Goal: Navigation & Orientation: Find specific page/section

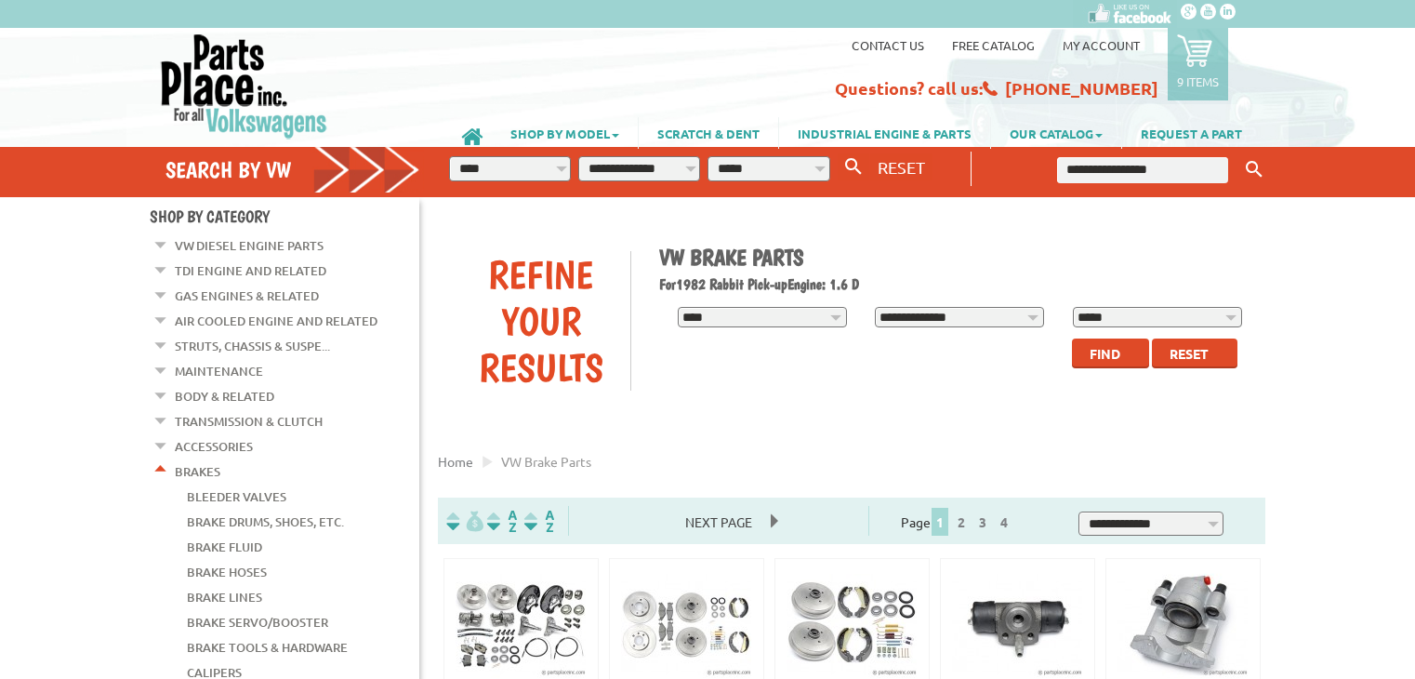
scroll to position [223, 0]
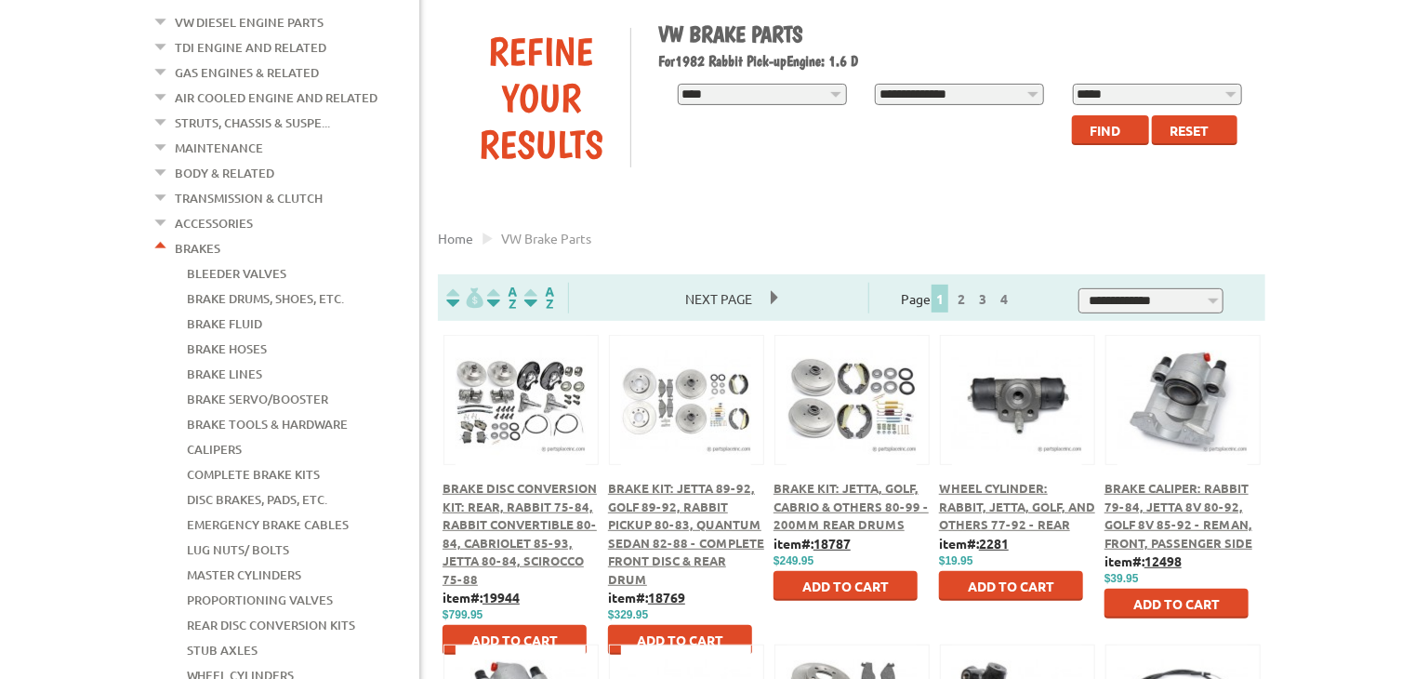
click at [231, 437] on link "Calipers" at bounding box center [214, 449] width 55 height 24
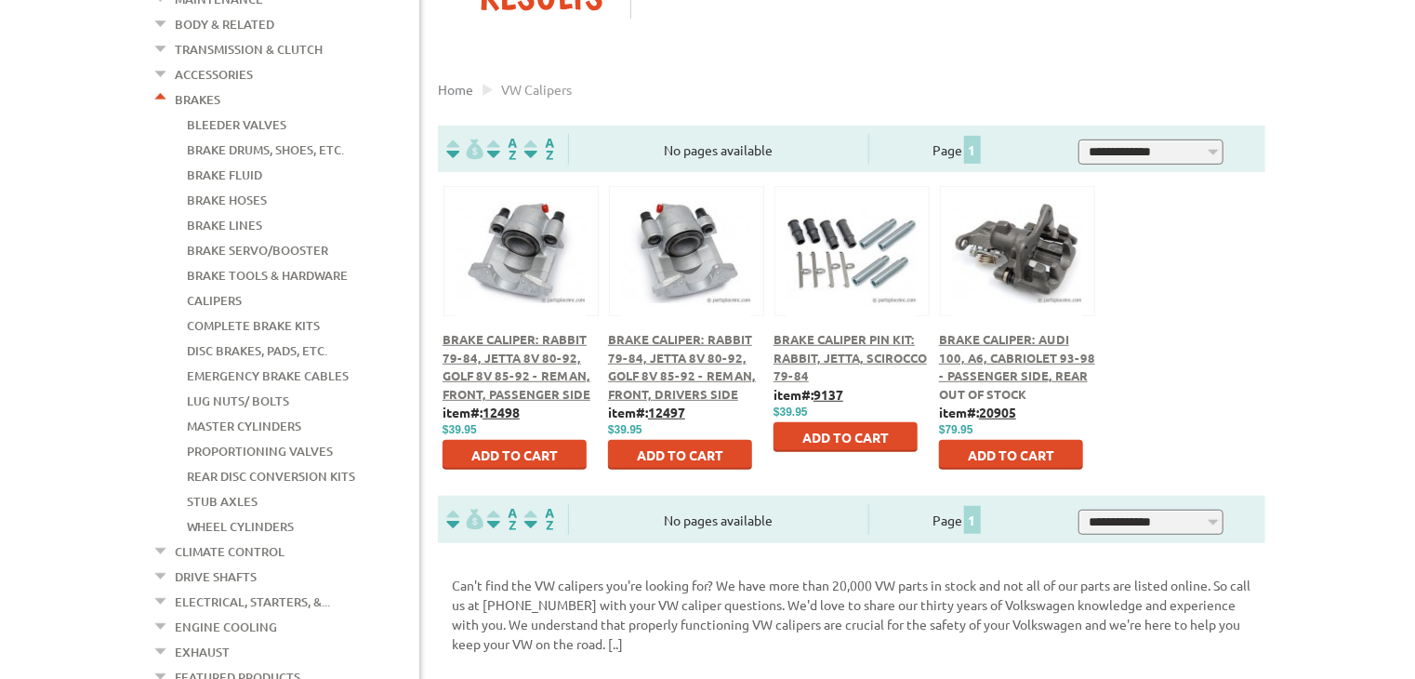
scroll to position [335, 0]
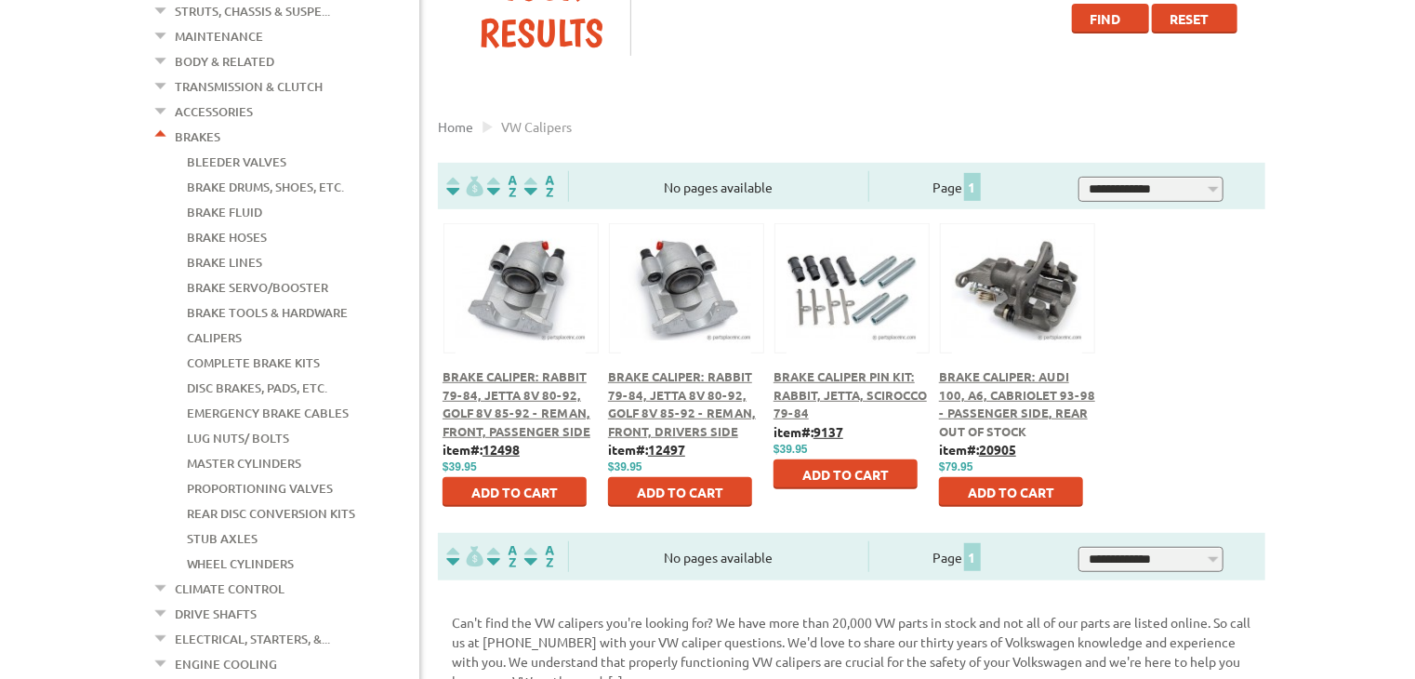
click at [306, 300] on link "Brake Tools & Hardware" at bounding box center [267, 312] width 161 height 24
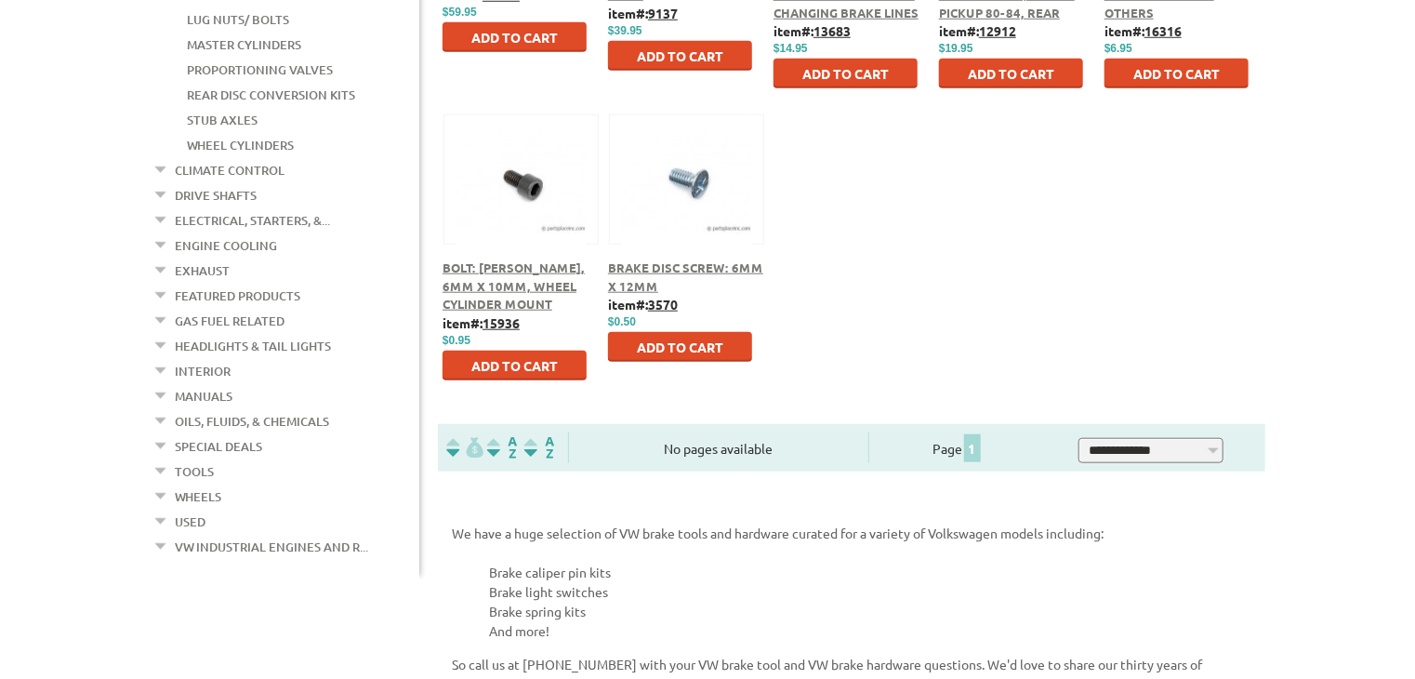
scroll to position [754, 0]
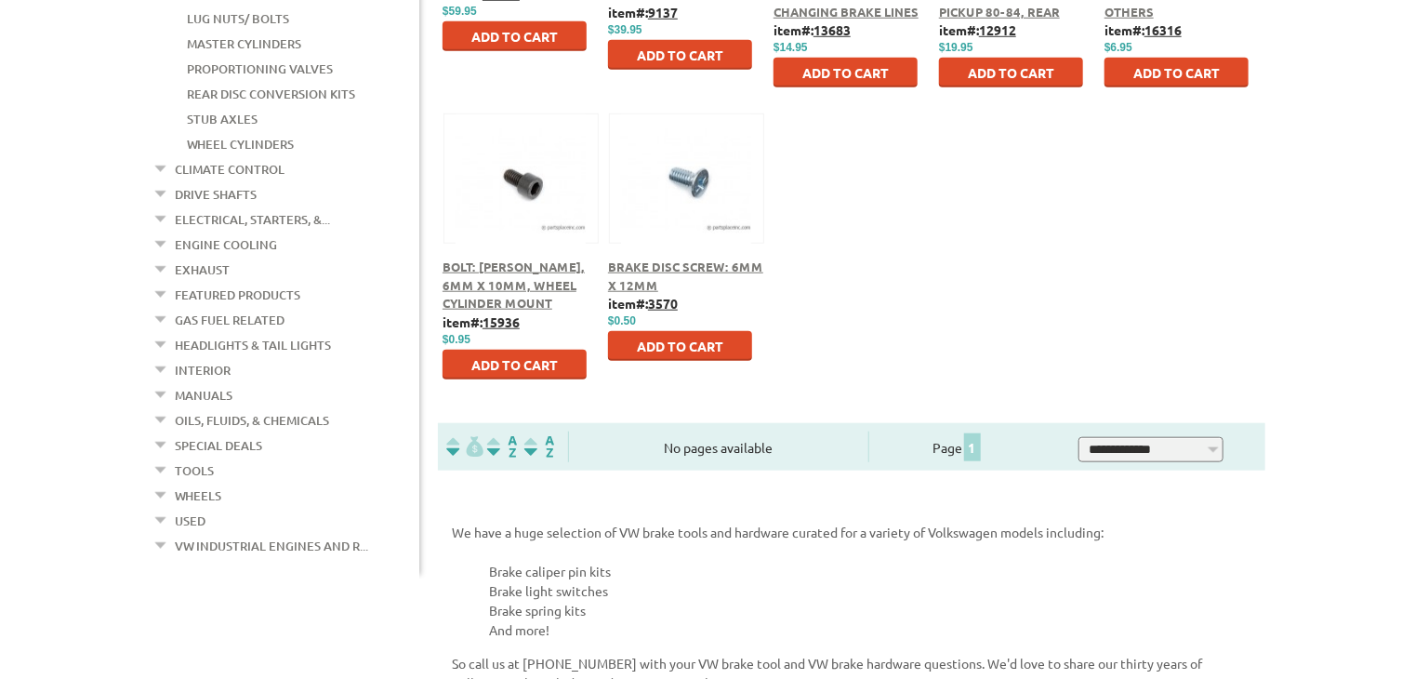
click at [268, 333] on link "Headlights & Tail Lights" at bounding box center [253, 345] width 156 height 24
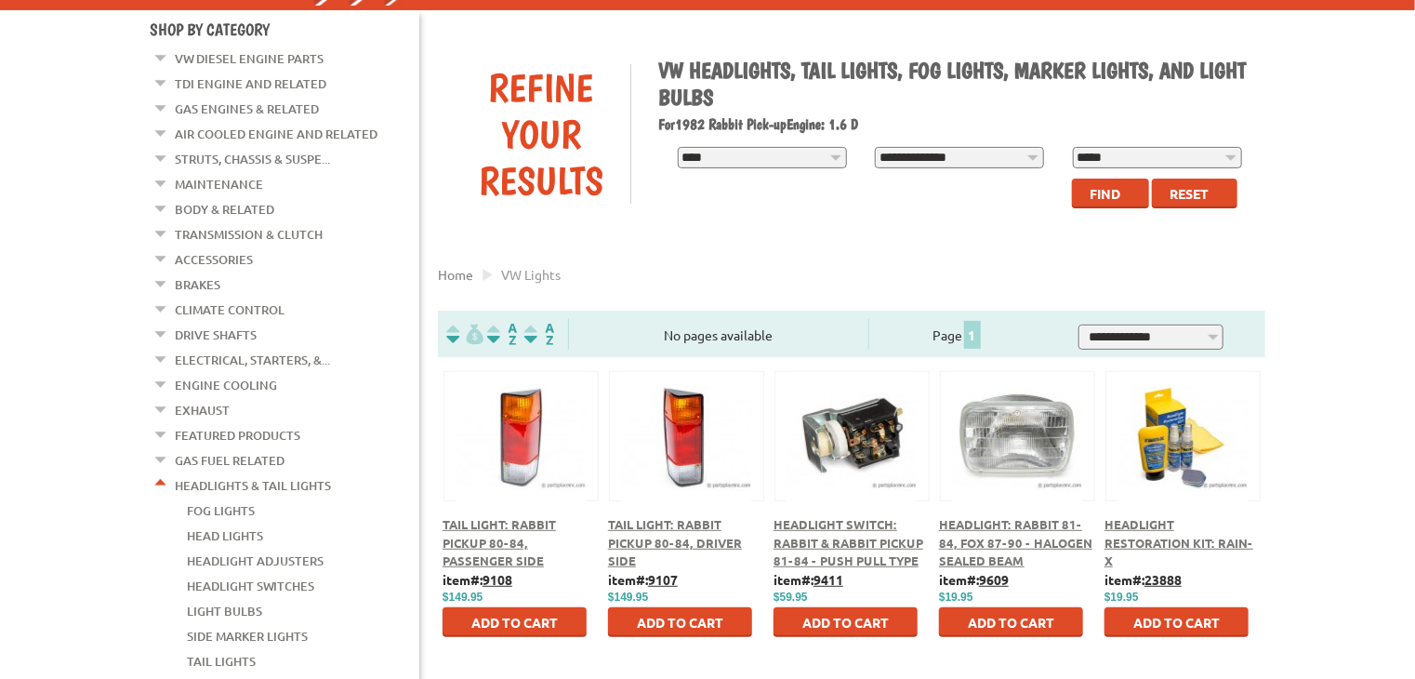
scroll to position [186, 0]
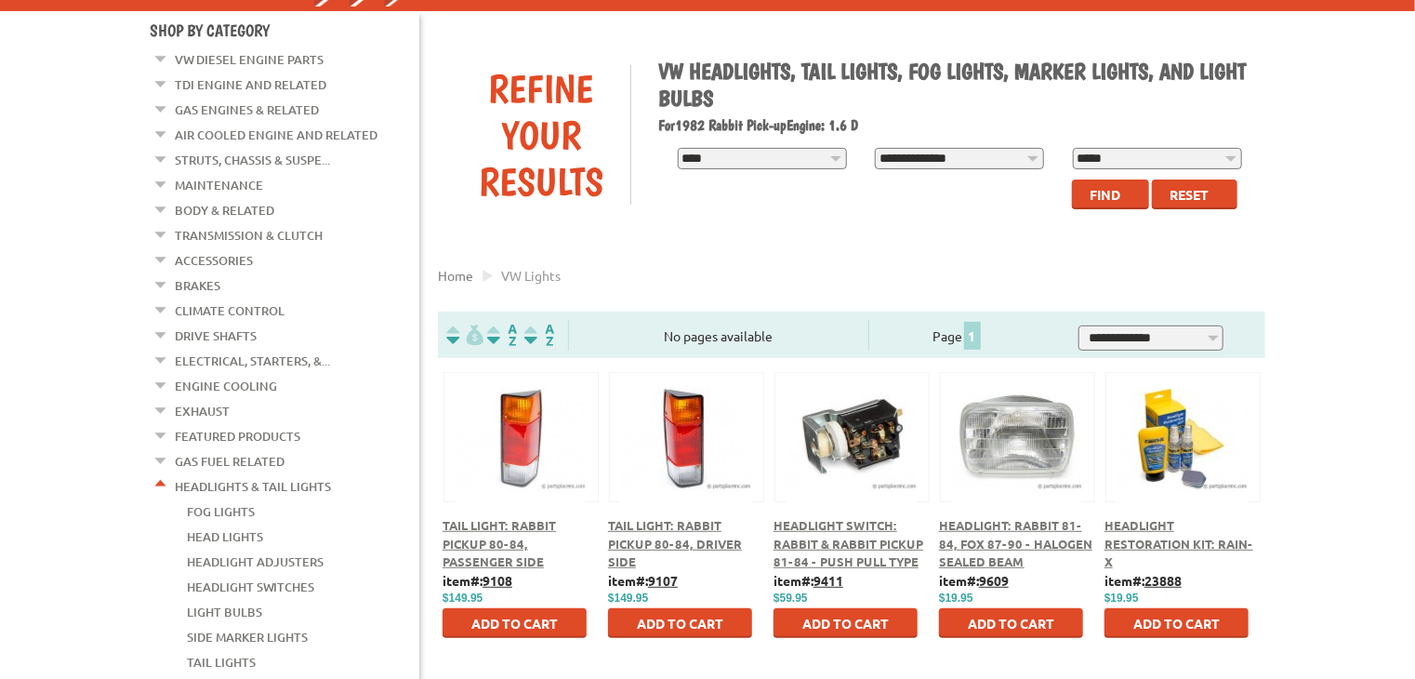
click at [222, 249] on link "Accessories" at bounding box center [214, 260] width 78 height 24
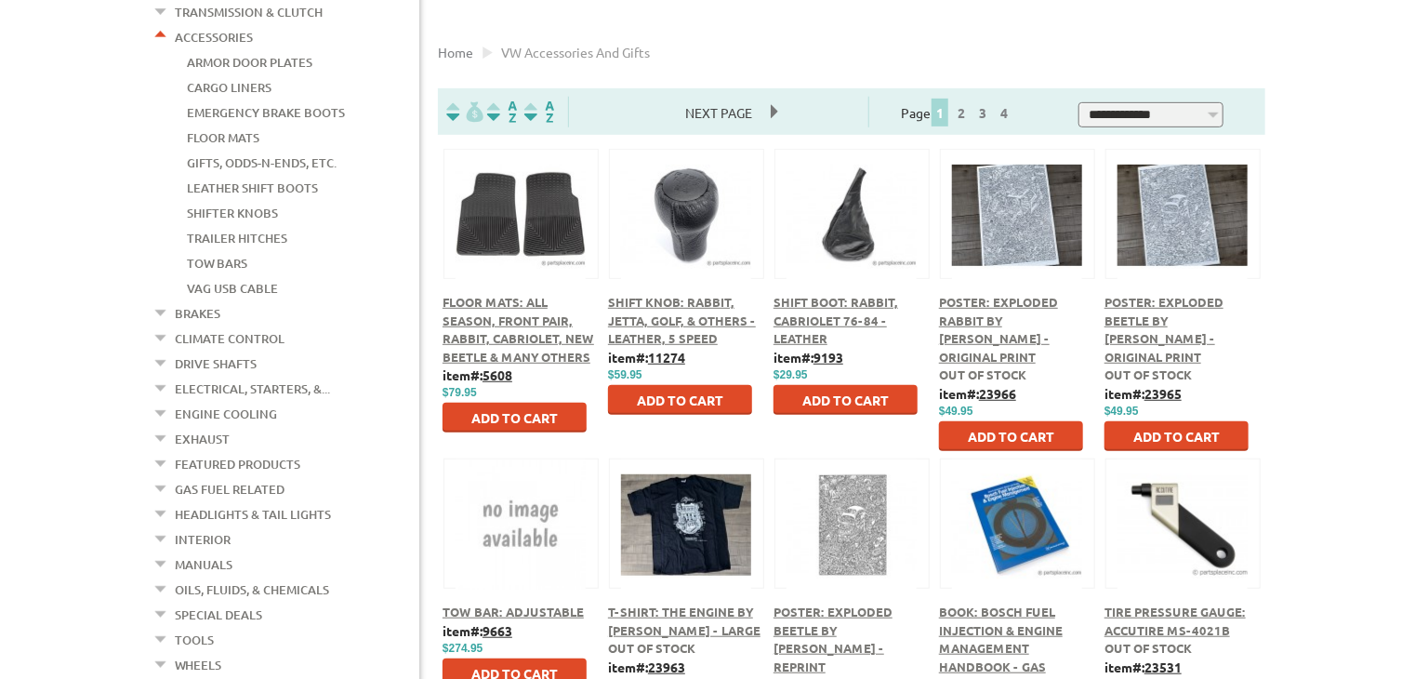
scroll to position [372, 0]
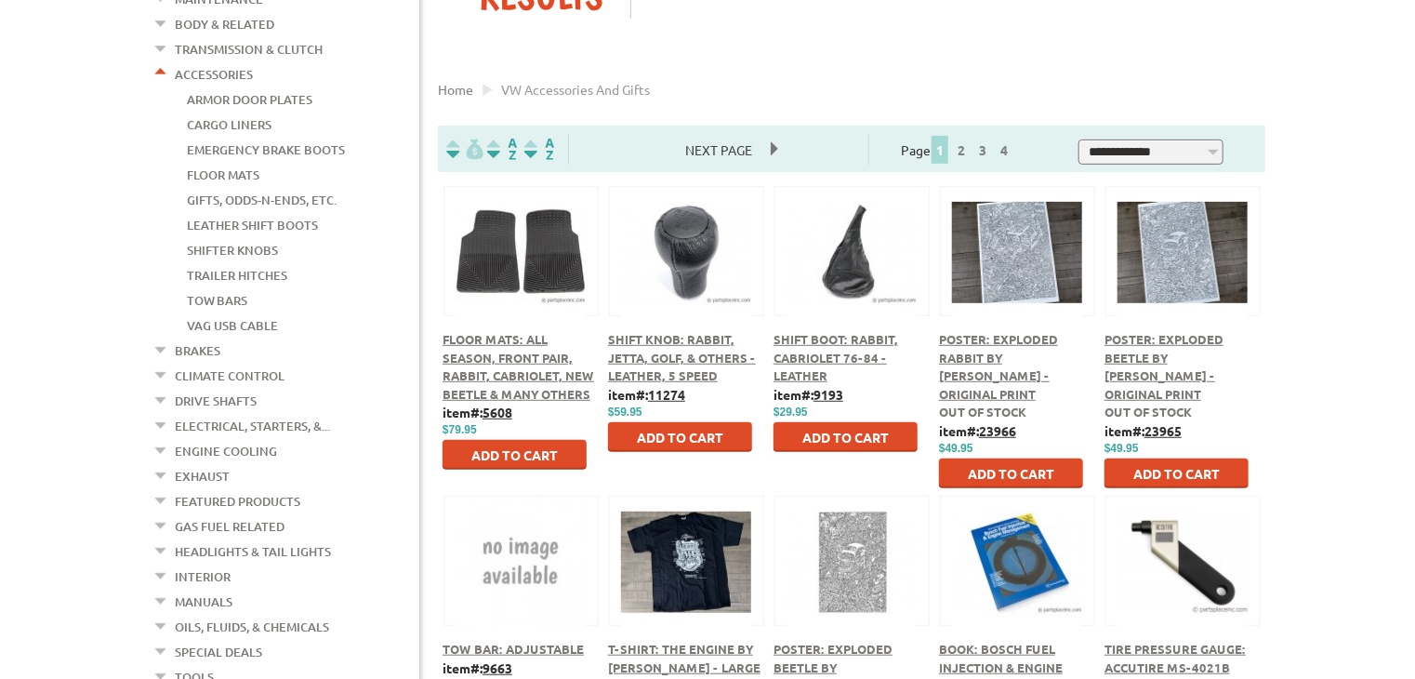
click at [1027, 256] on button at bounding box center [1017, 248] width 120 height 32
click at [495, 264] on button at bounding box center [521, 248] width 120 height 32
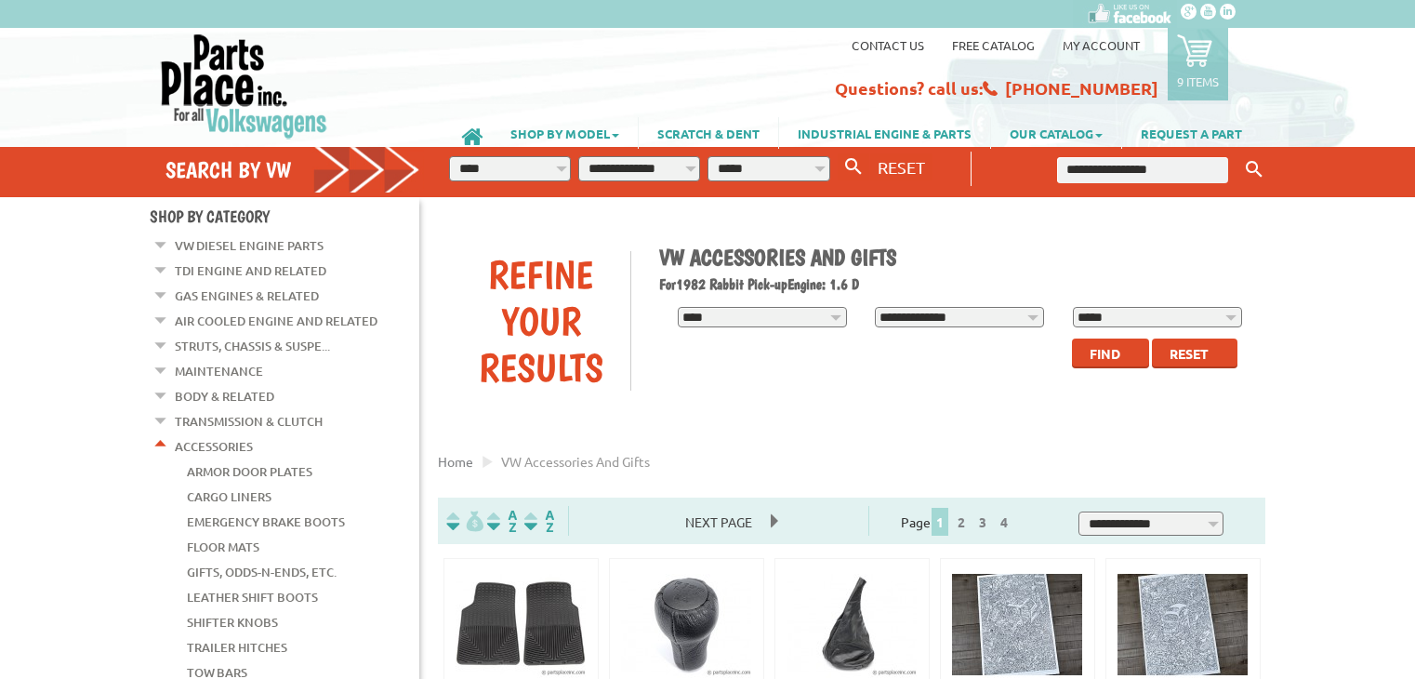
scroll to position [372, 0]
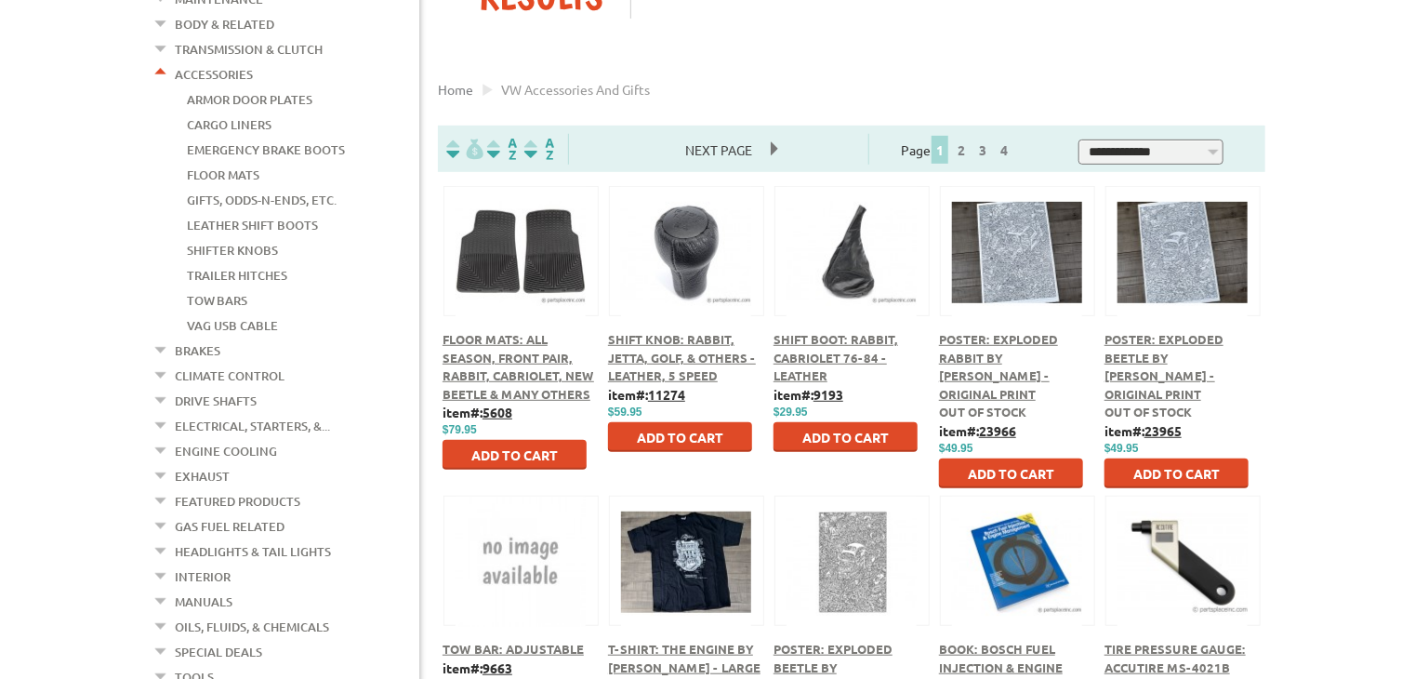
click at [238, 94] on link "Armor Door Plates" at bounding box center [249, 99] width 125 height 24
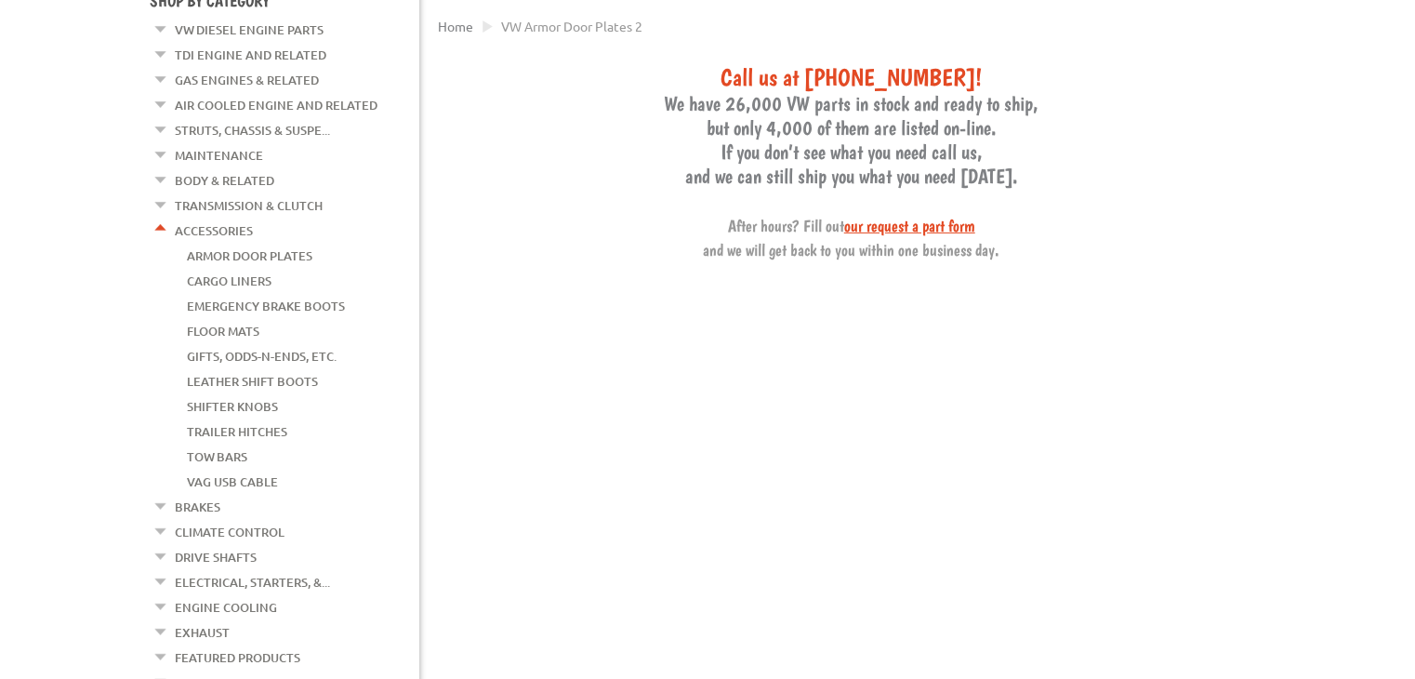
scroll to position [223, 0]
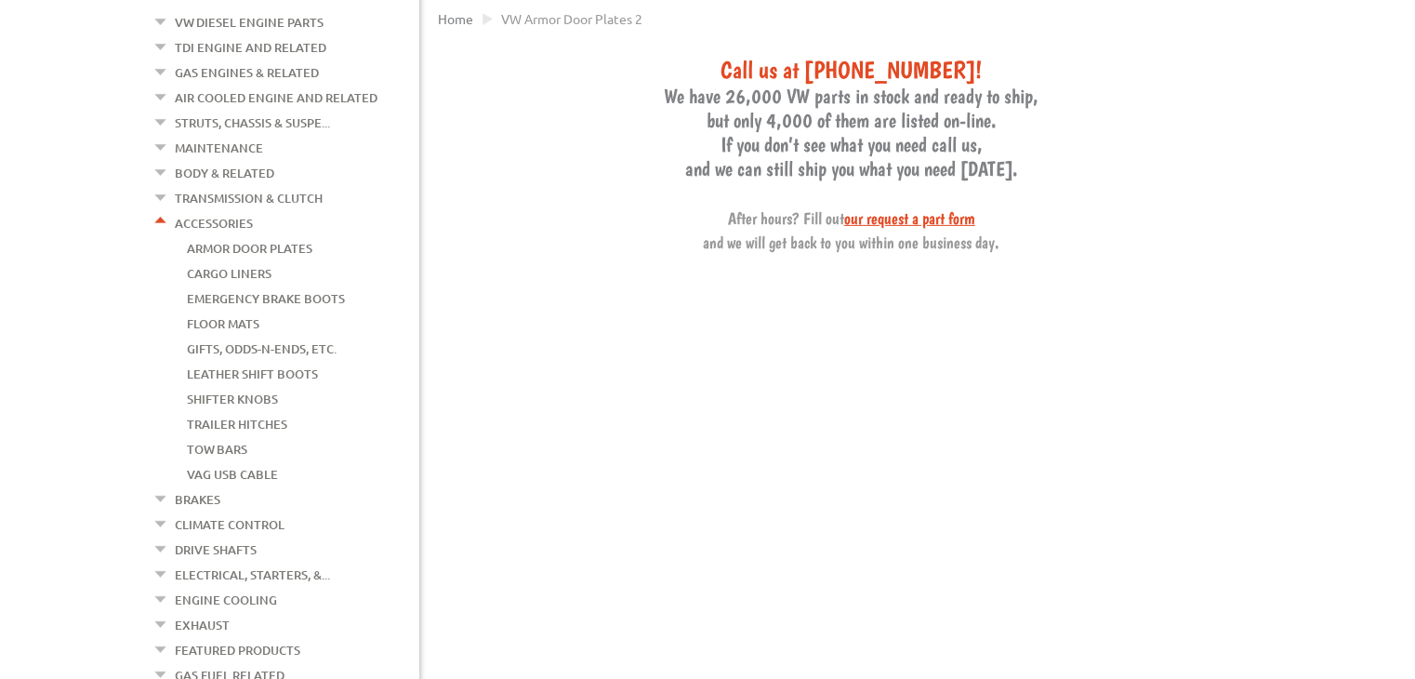
click at [238, 174] on link "Body & Related" at bounding box center [224, 173] width 99 height 24
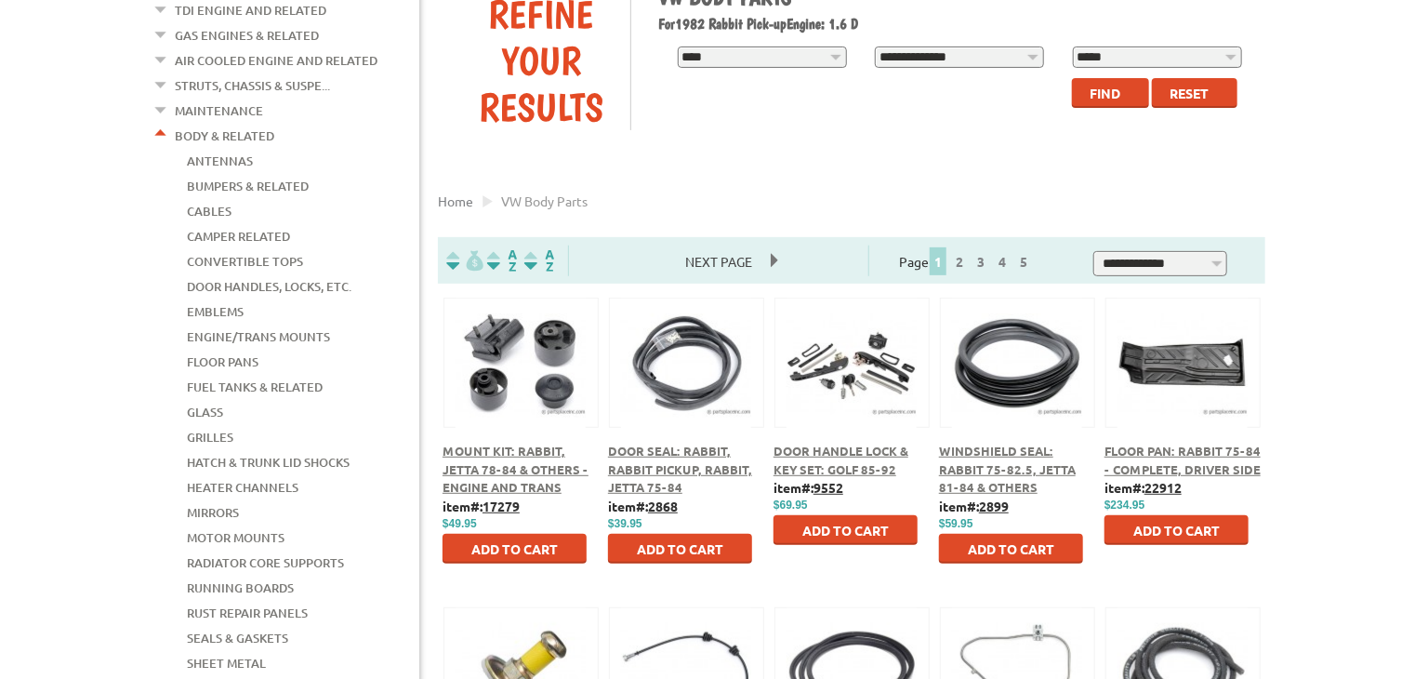
scroll to position [297, 0]
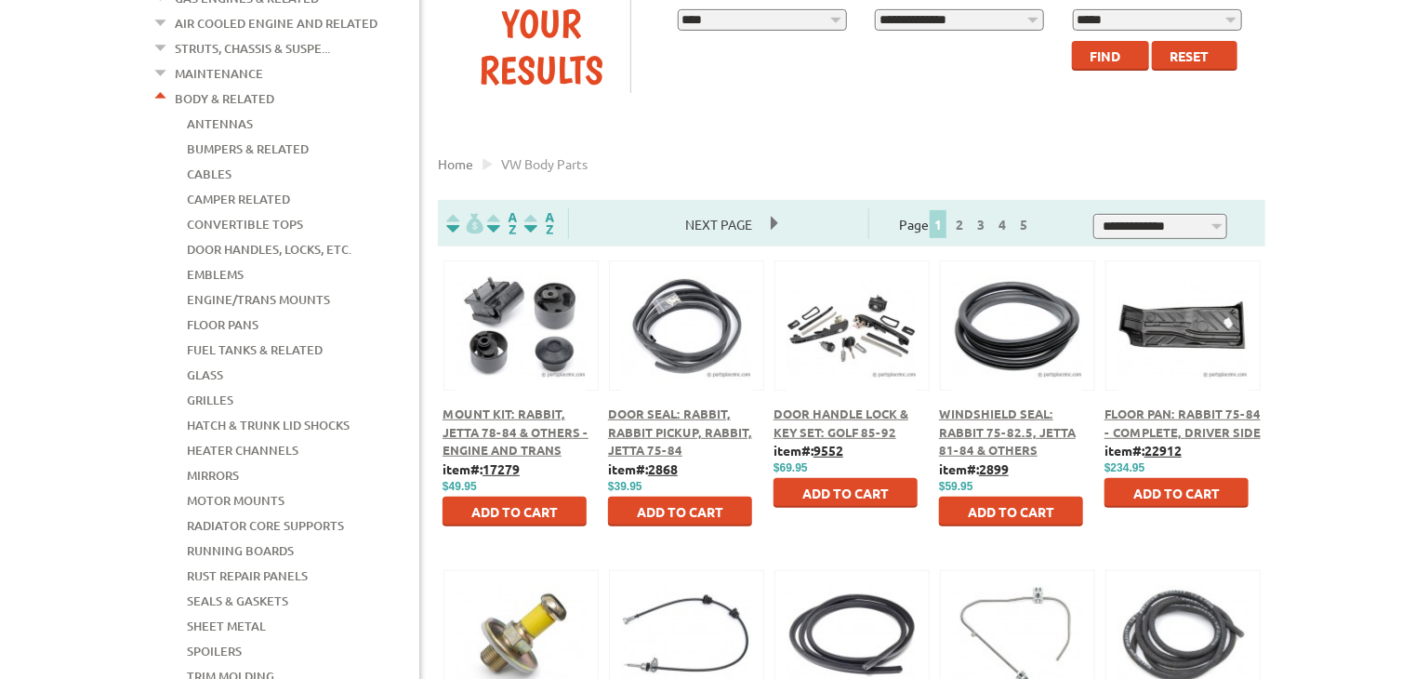
click at [242, 241] on link "Door Handles, Locks, Etc." at bounding box center [269, 249] width 165 height 24
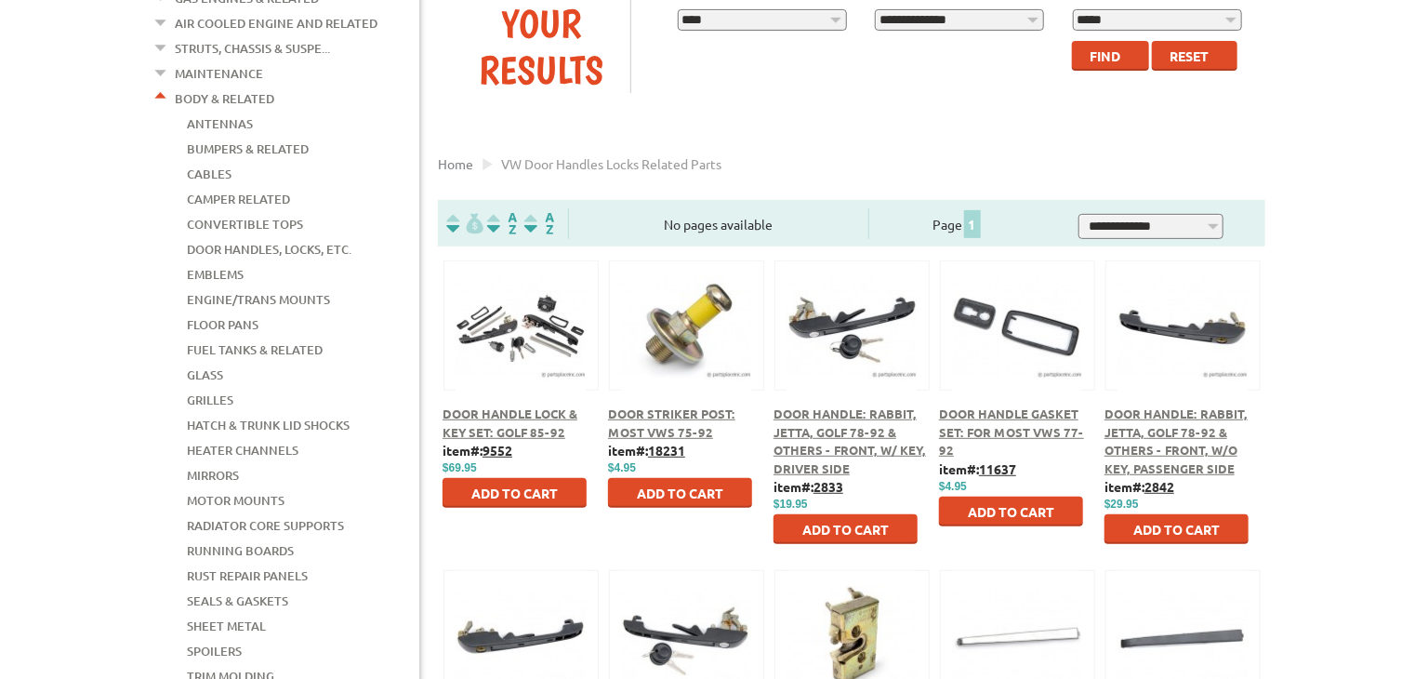
scroll to position [260, 0]
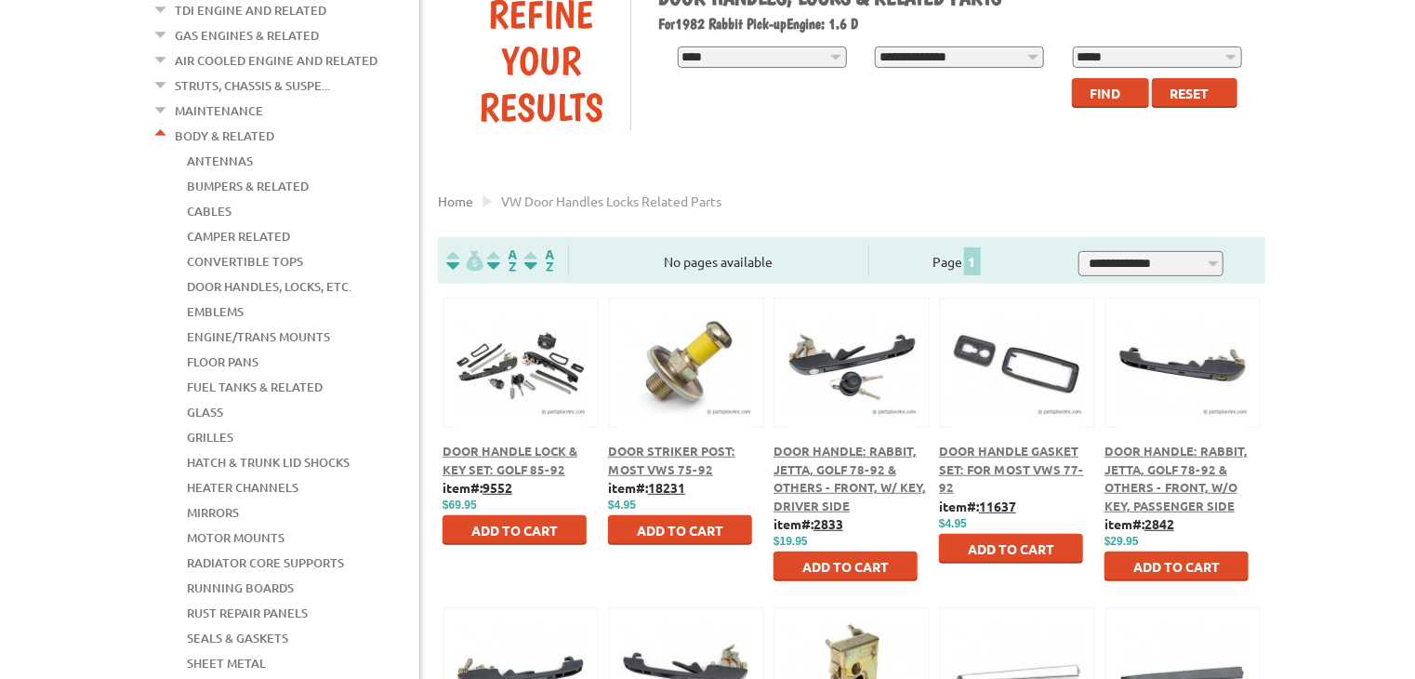
click at [223, 425] on link "Grilles" at bounding box center [210, 437] width 46 height 24
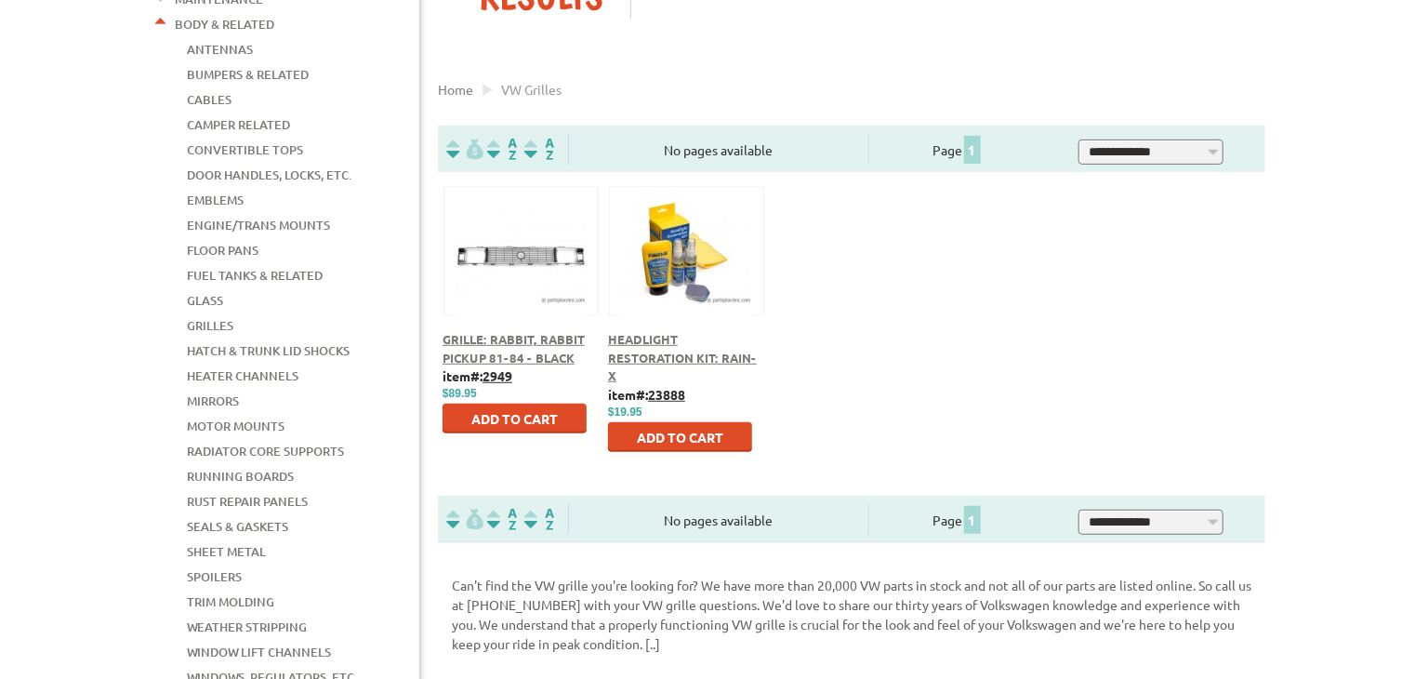
scroll to position [409, 0]
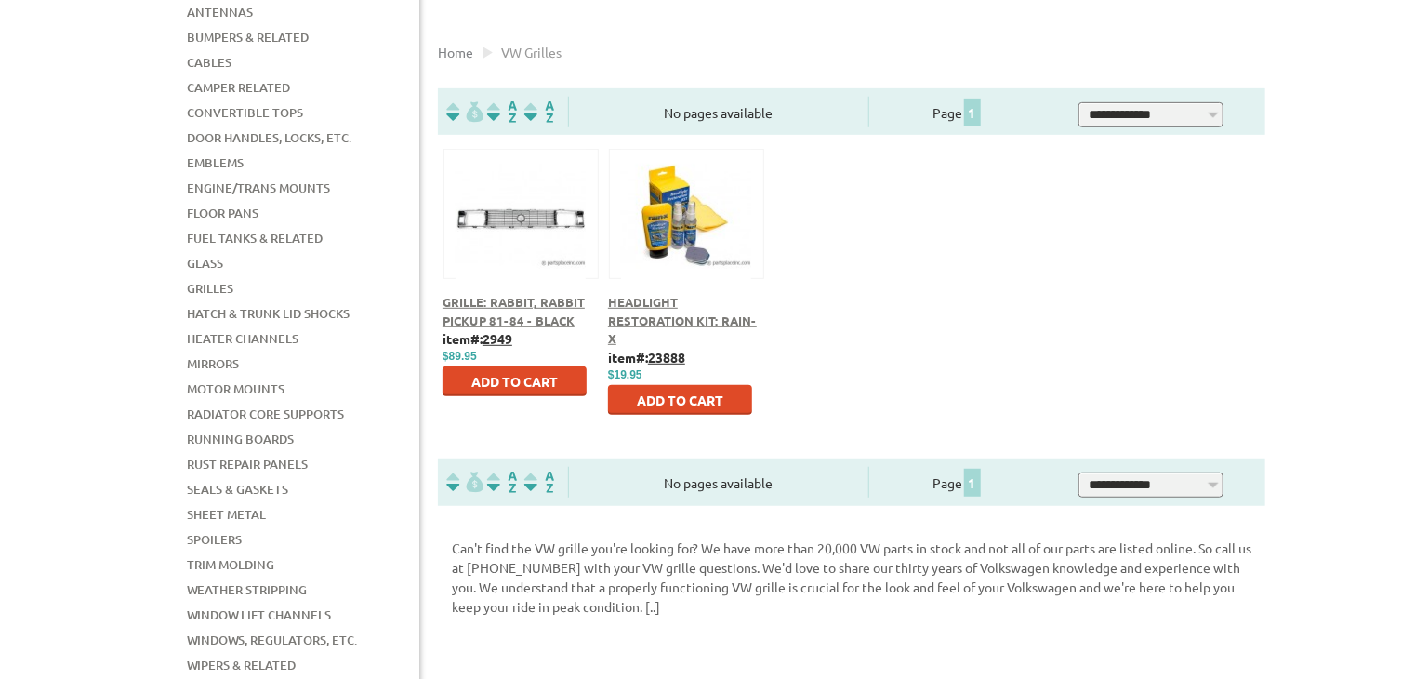
click at [500, 328] on span "Grille: Rabbit, Rabbit Pickup 81-84 - Black" at bounding box center [513, 311] width 142 height 34
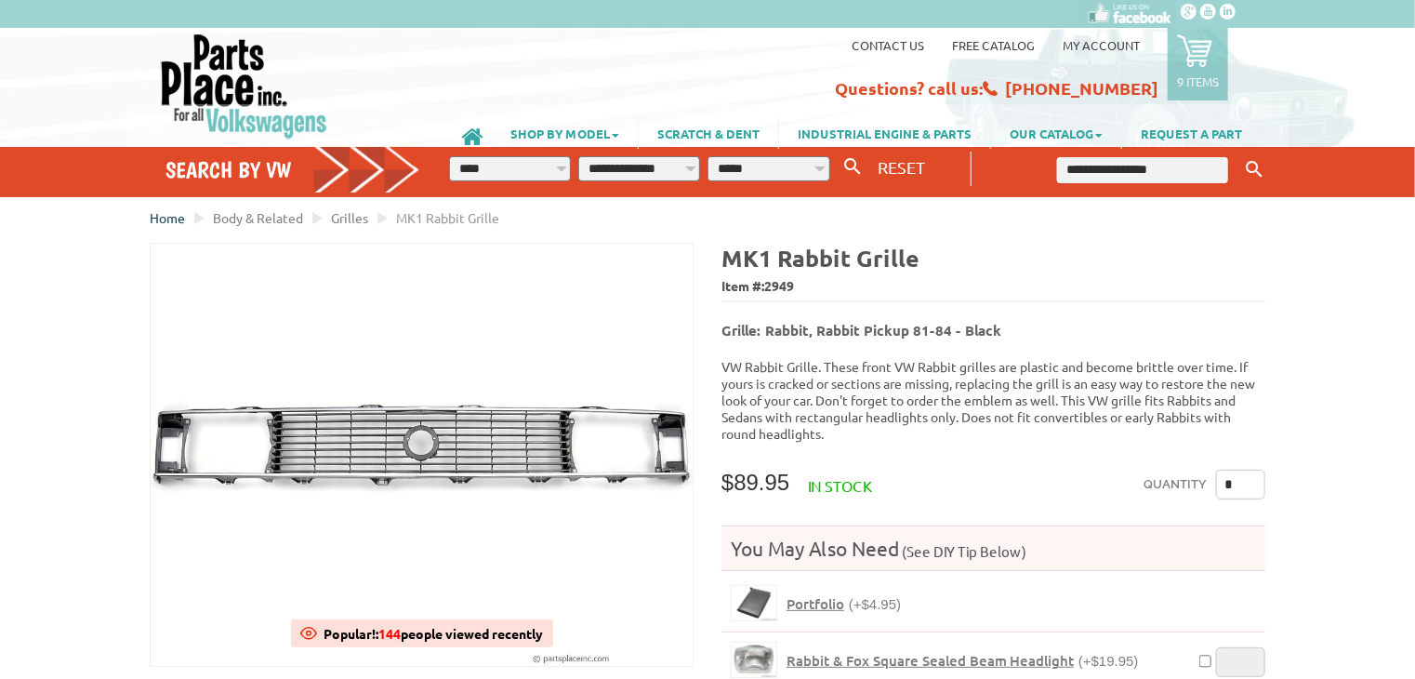
click at [164, 218] on span "Home" at bounding box center [167, 217] width 35 height 17
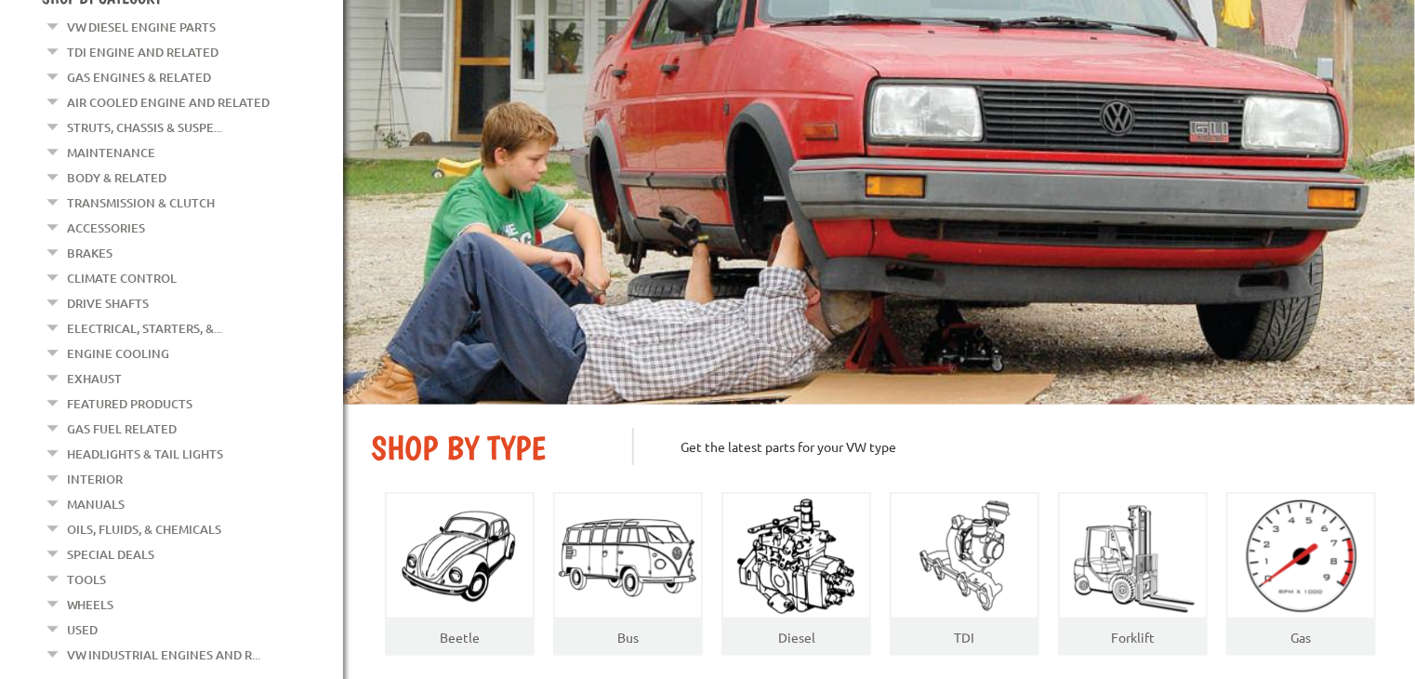
scroll to position [223, 0]
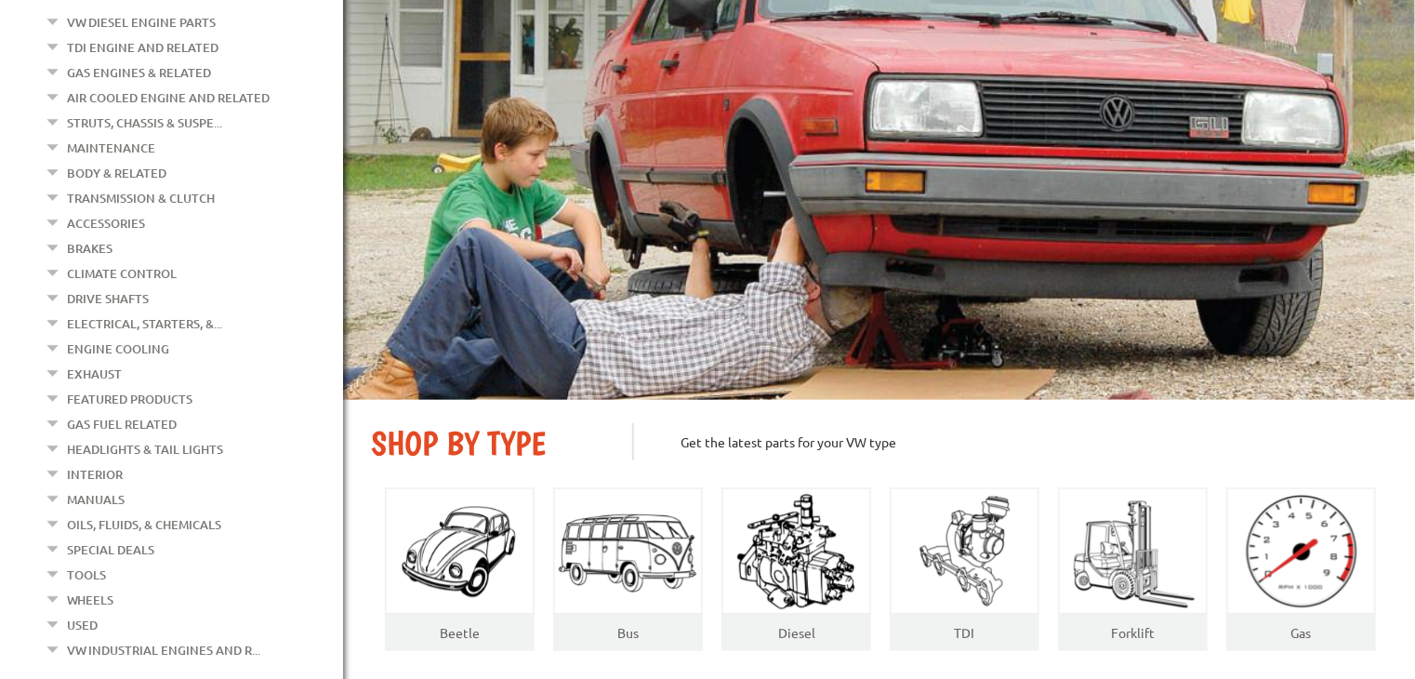
click at [146, 387] on link "Featured Products" at bounding box center [129, 399] width 125 height 24
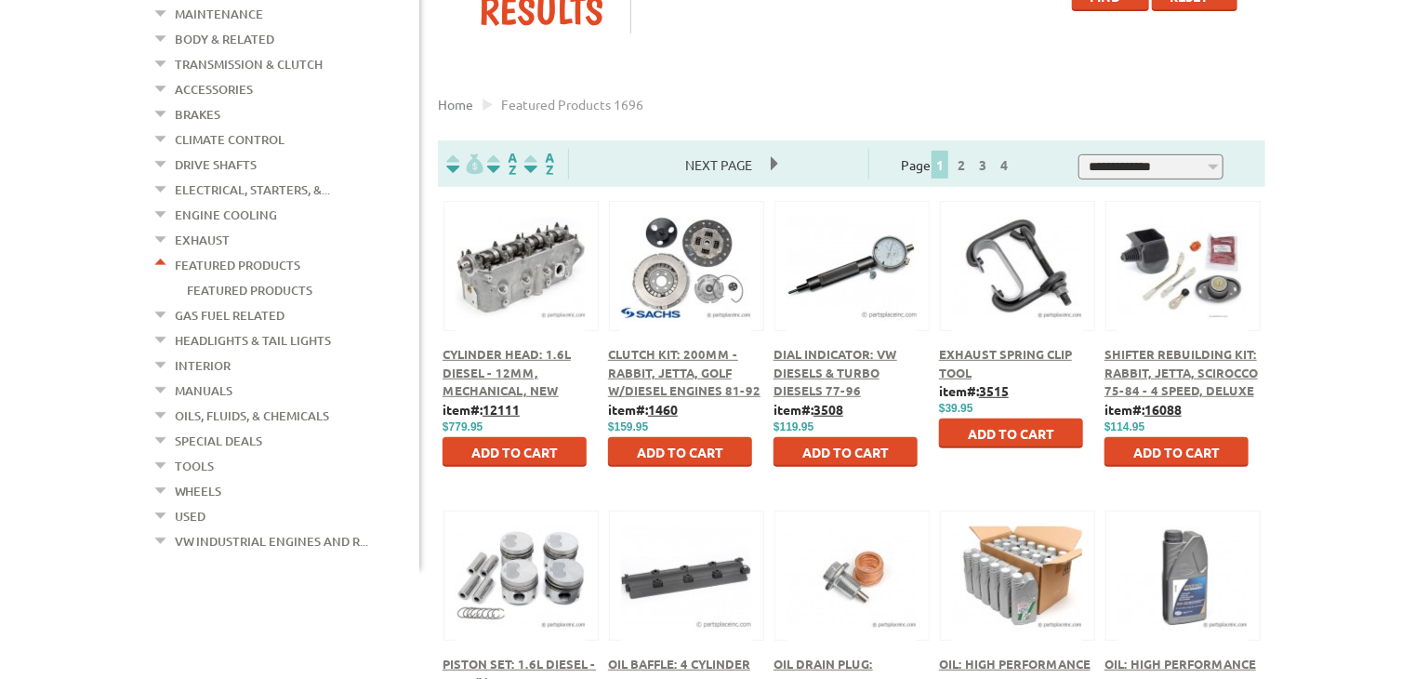
scroll to position [149, 0]
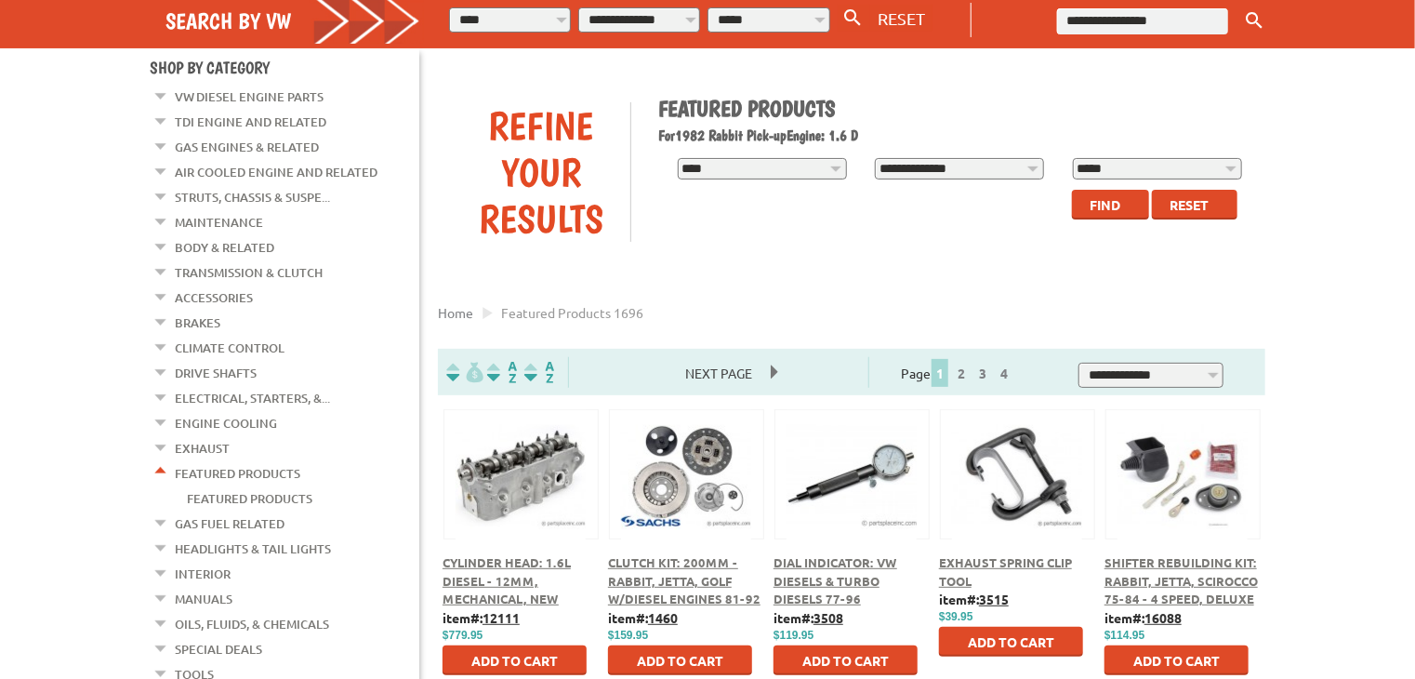
click at [245, 386] on link "Electrical, Starters, &..." at bounding box center [252, 398] width 155 height 24
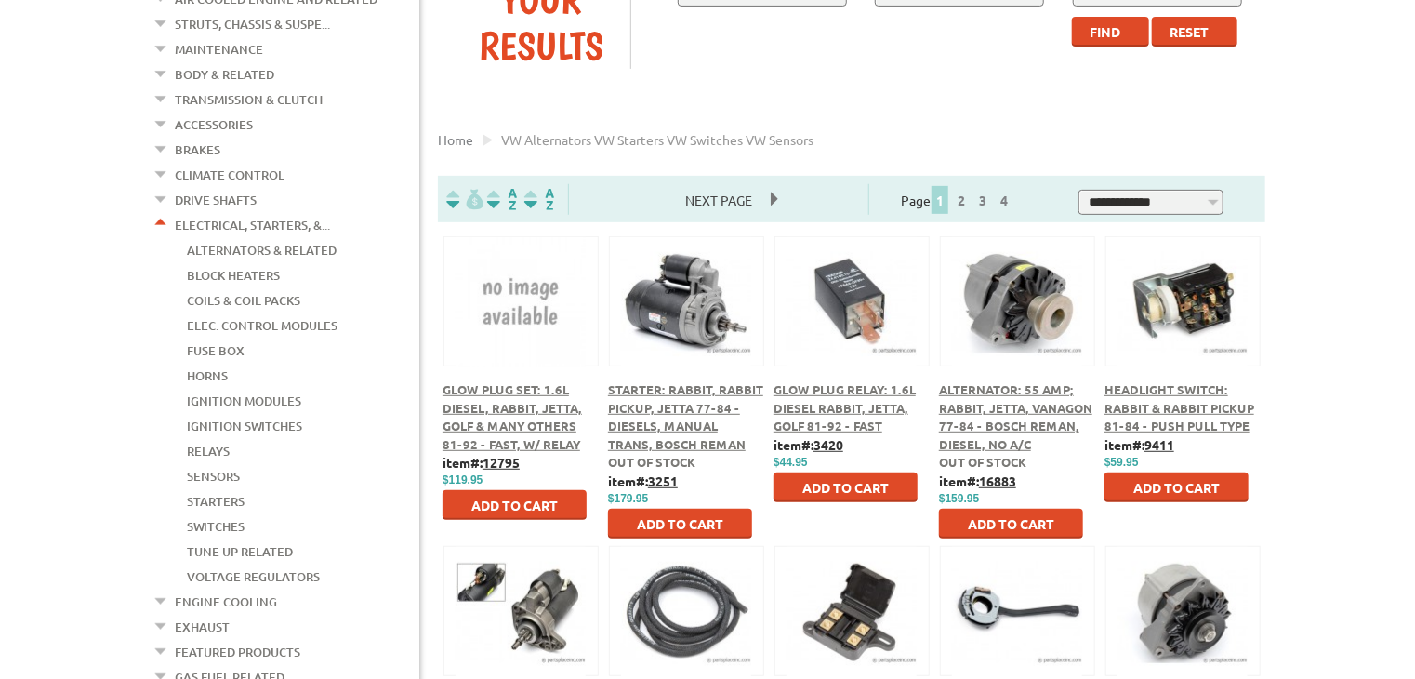
scroll to position [297, 0]
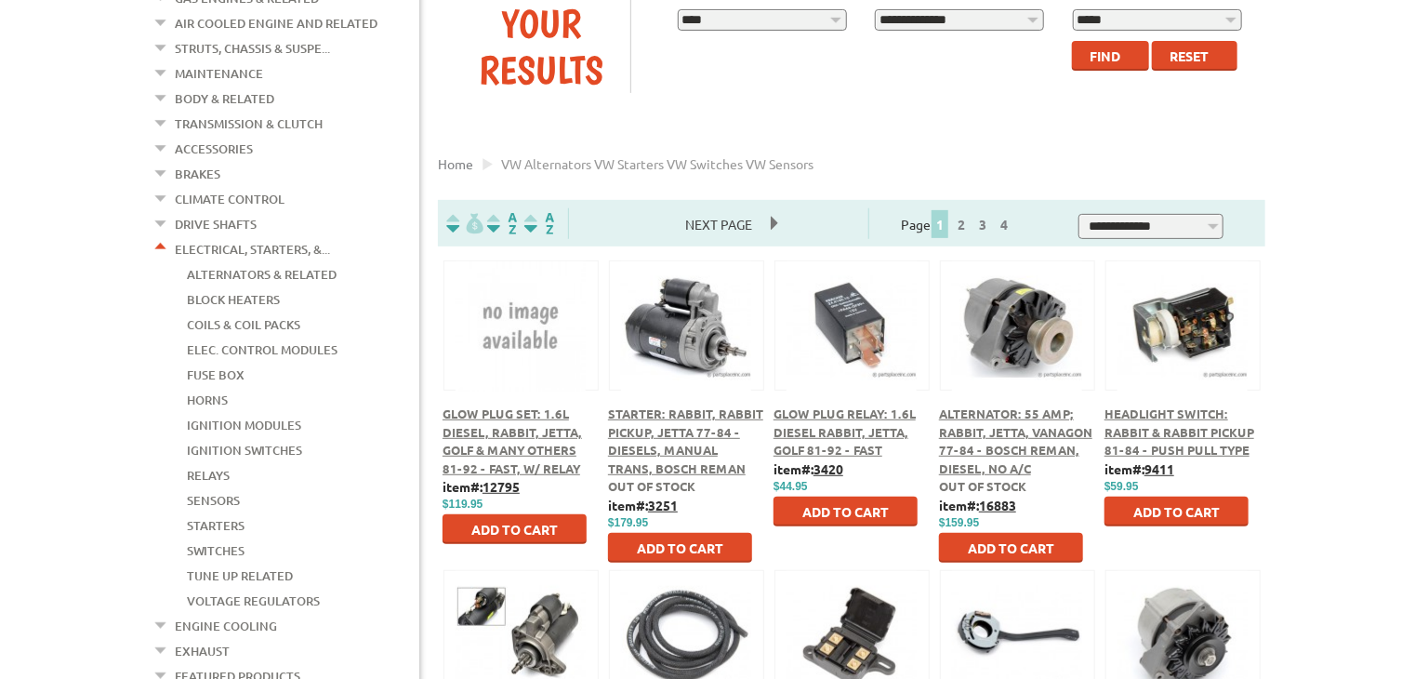
click at [246, 262] on link "Alternators & Related" at bounding box center [262, 274] width 150 height 24
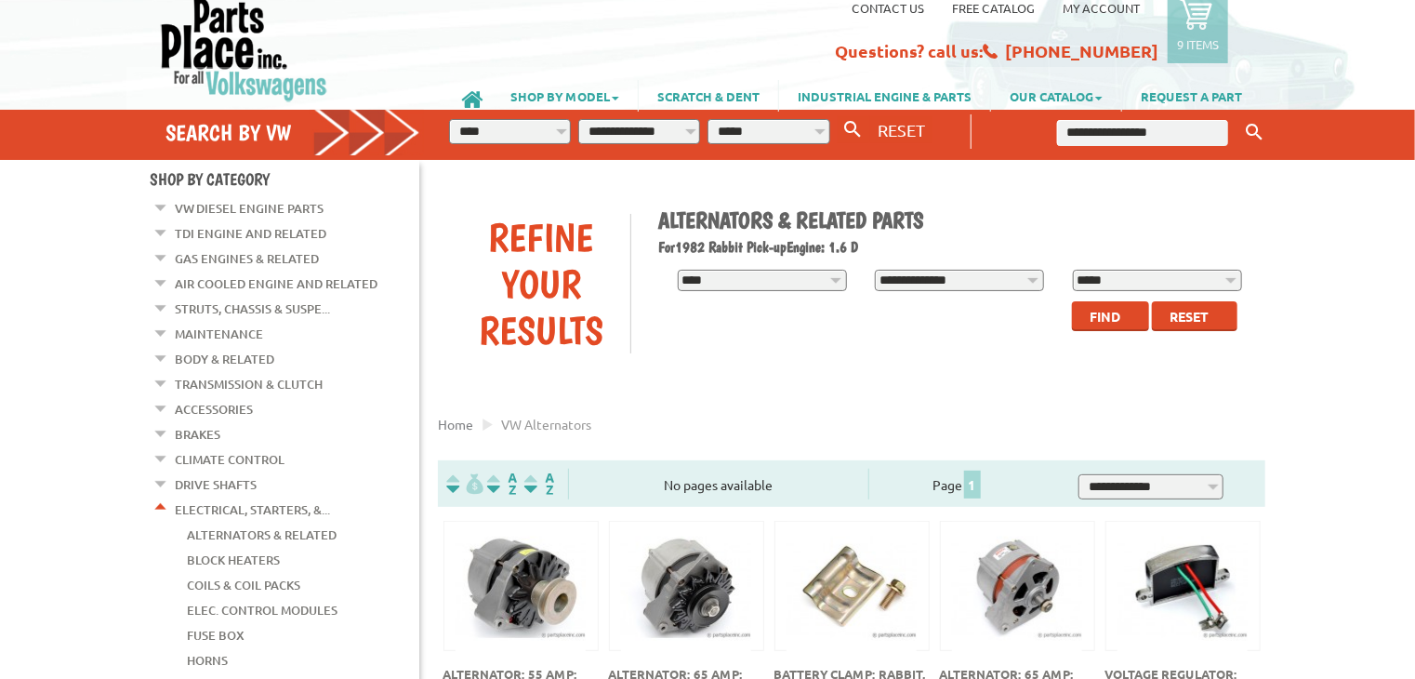
scroll to position [74, 0]
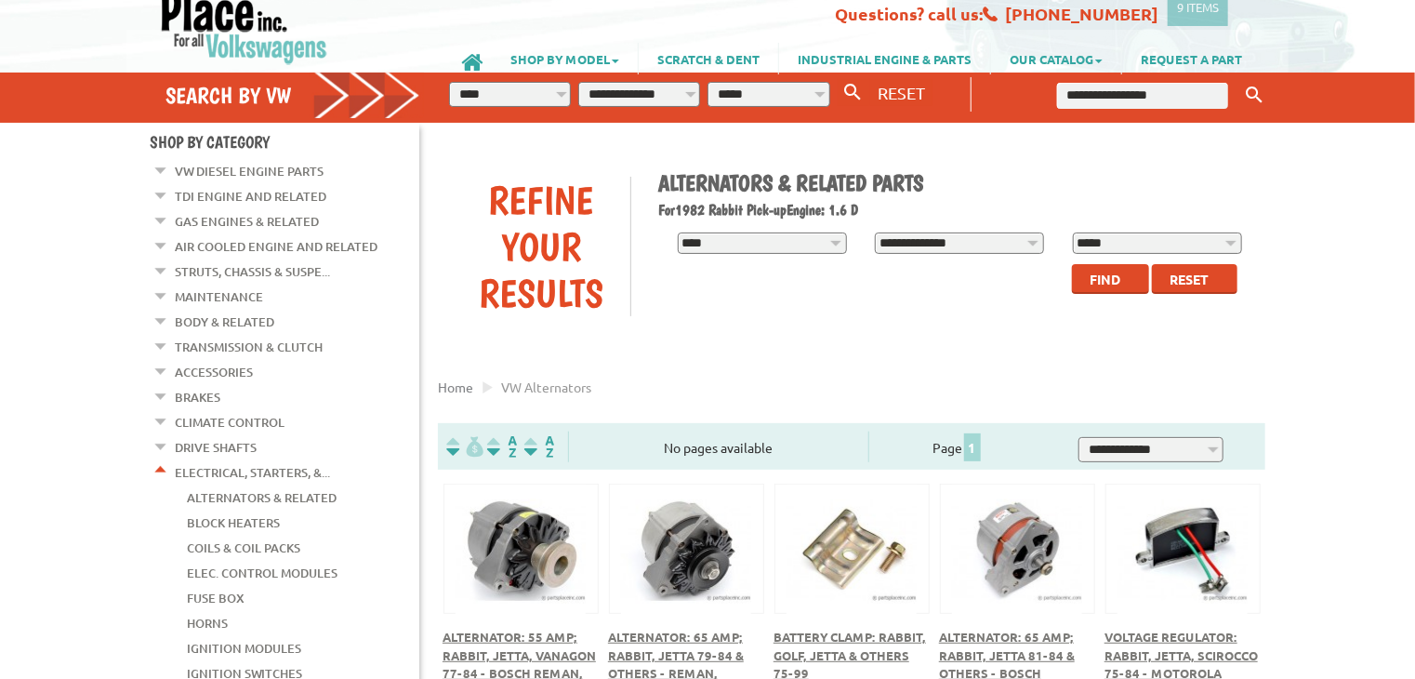
click at [205, 385] on link "Brakes" at bounding box center [198, 397] width 46 height 24
